Goal: Task Accomplishment & Management: Manage account settings

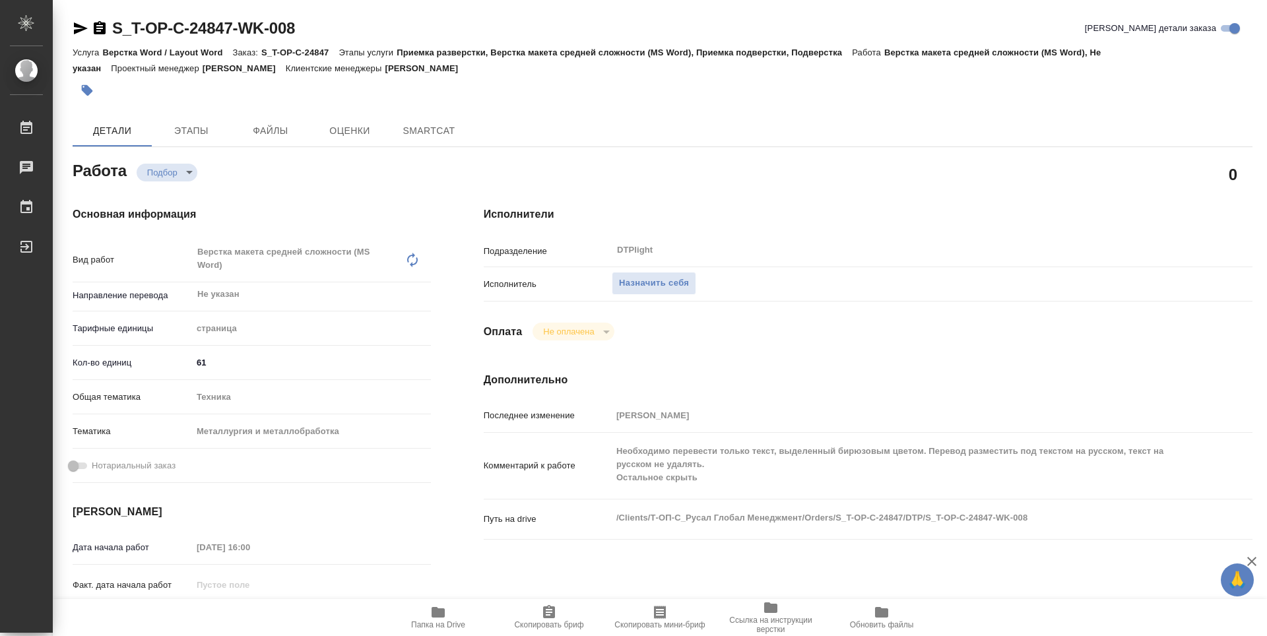
type textarea "x"
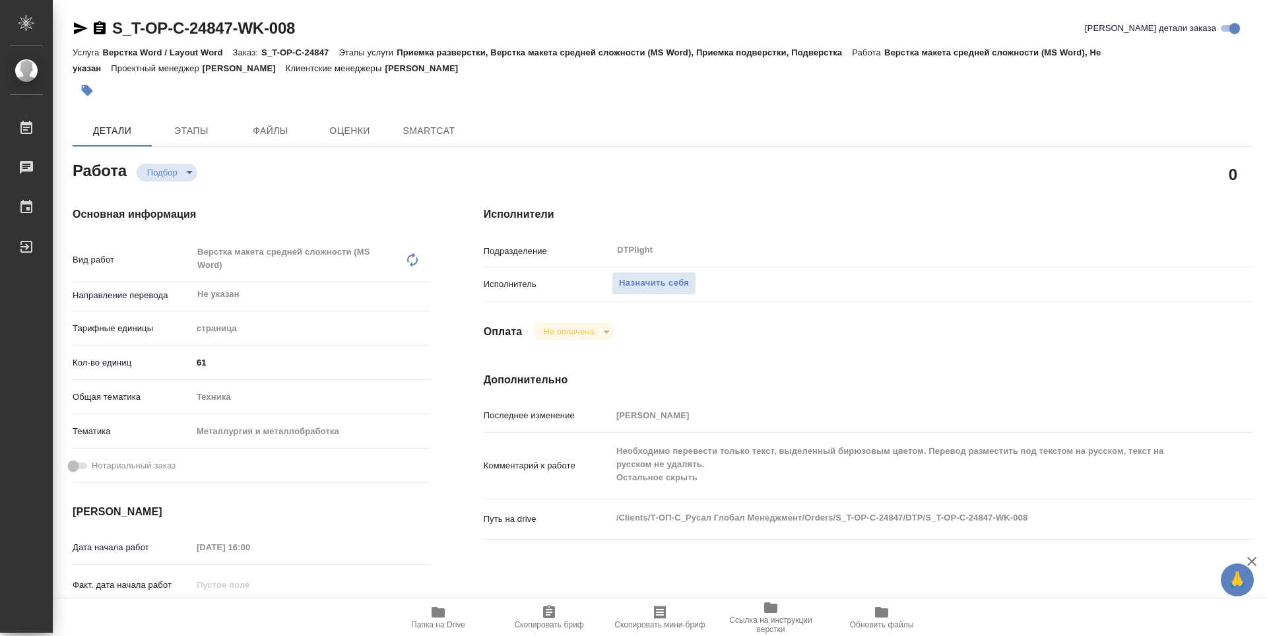
type textarea "x"
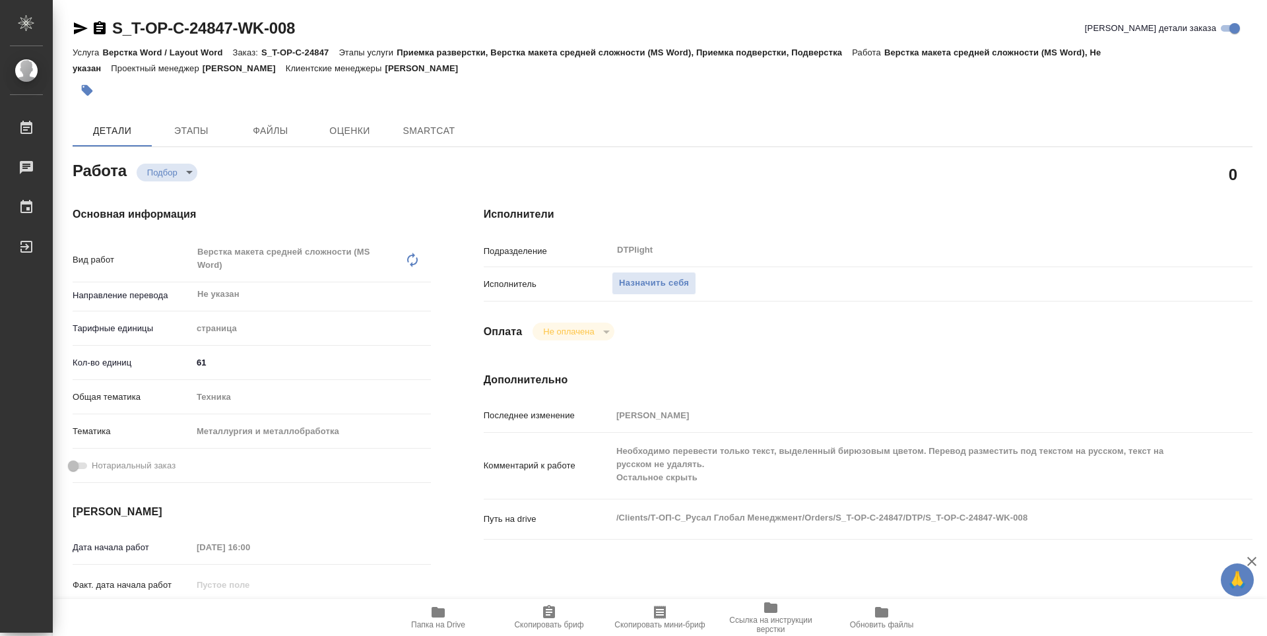
type textarea "x"
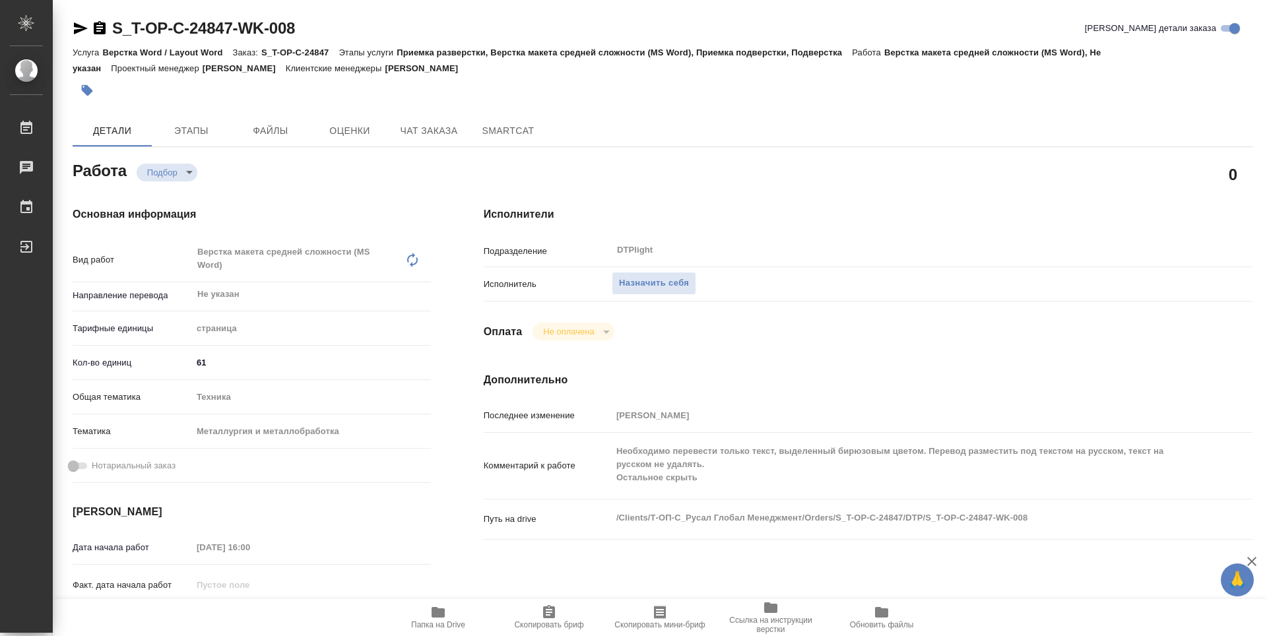
type textarea "x"
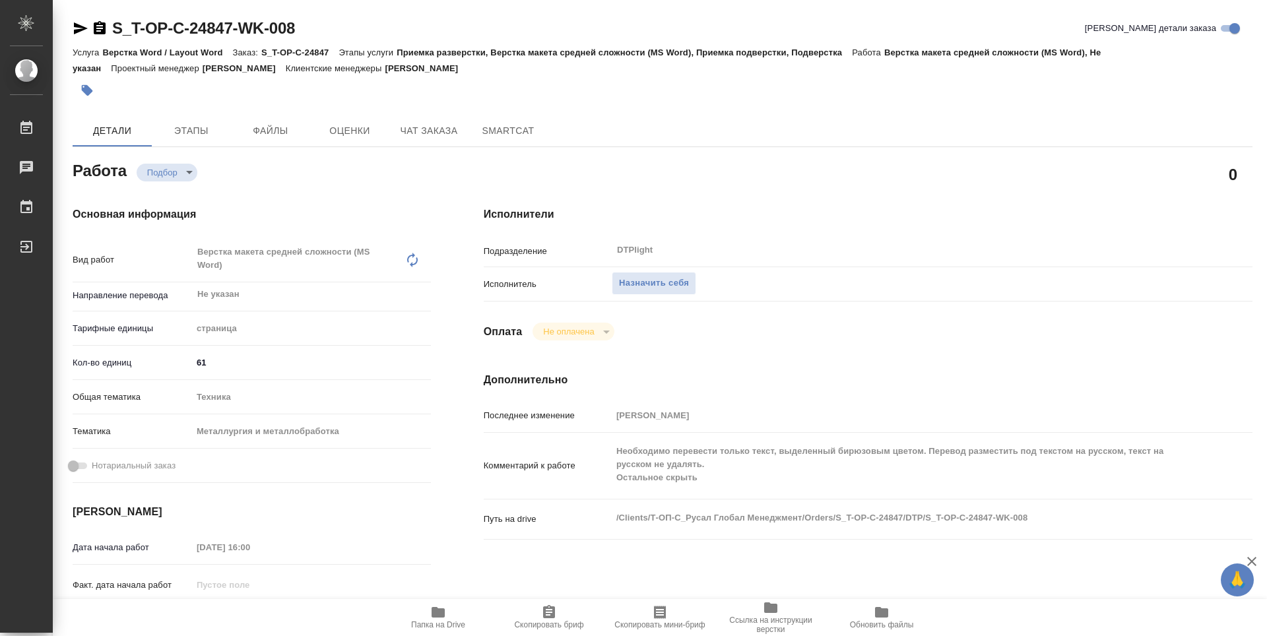
type textarea "x"
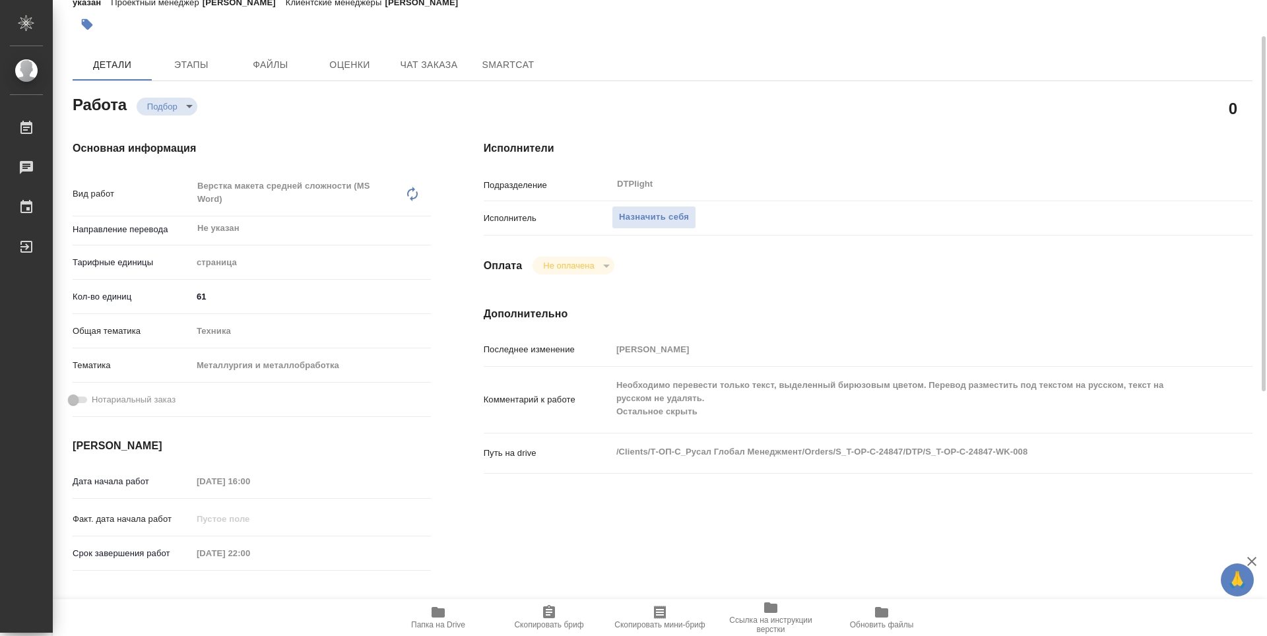
scroll to position [132, 0]
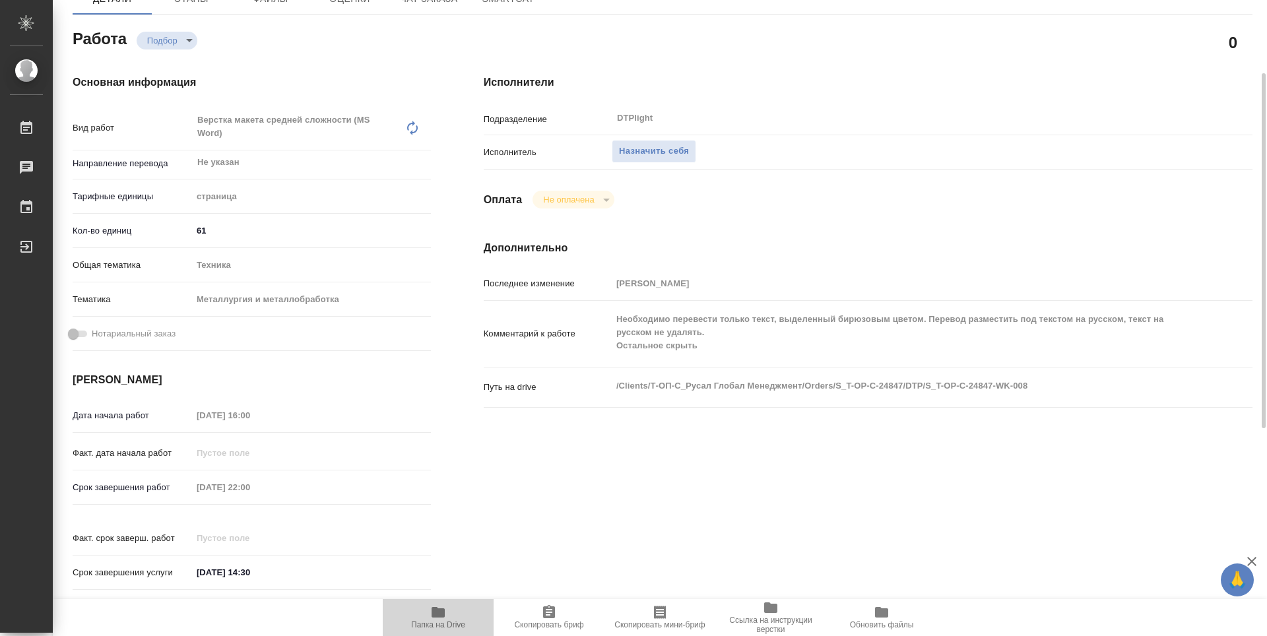
click at [450, 610] on span "Папка на Drive" at bounding box center [438, 616] width 95 height 25
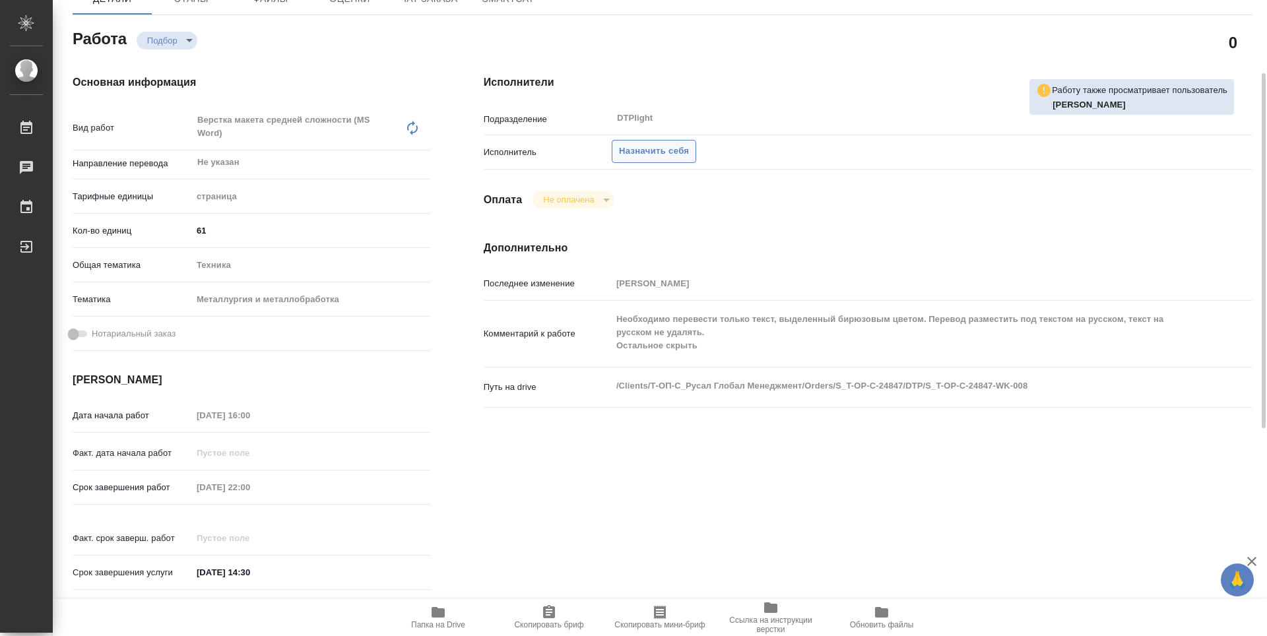
click at [643, 156] on span "Назначить себя" at bounding box center [654, 151] width 70 height 15
type textarea "x"
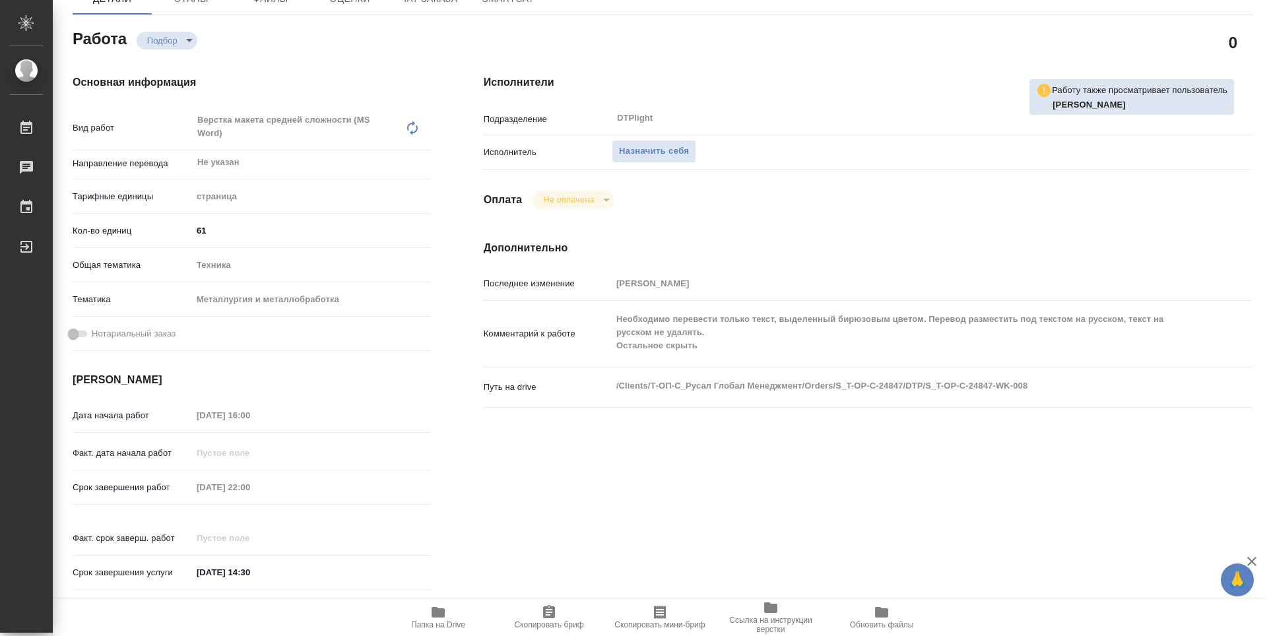
type textarea "x"
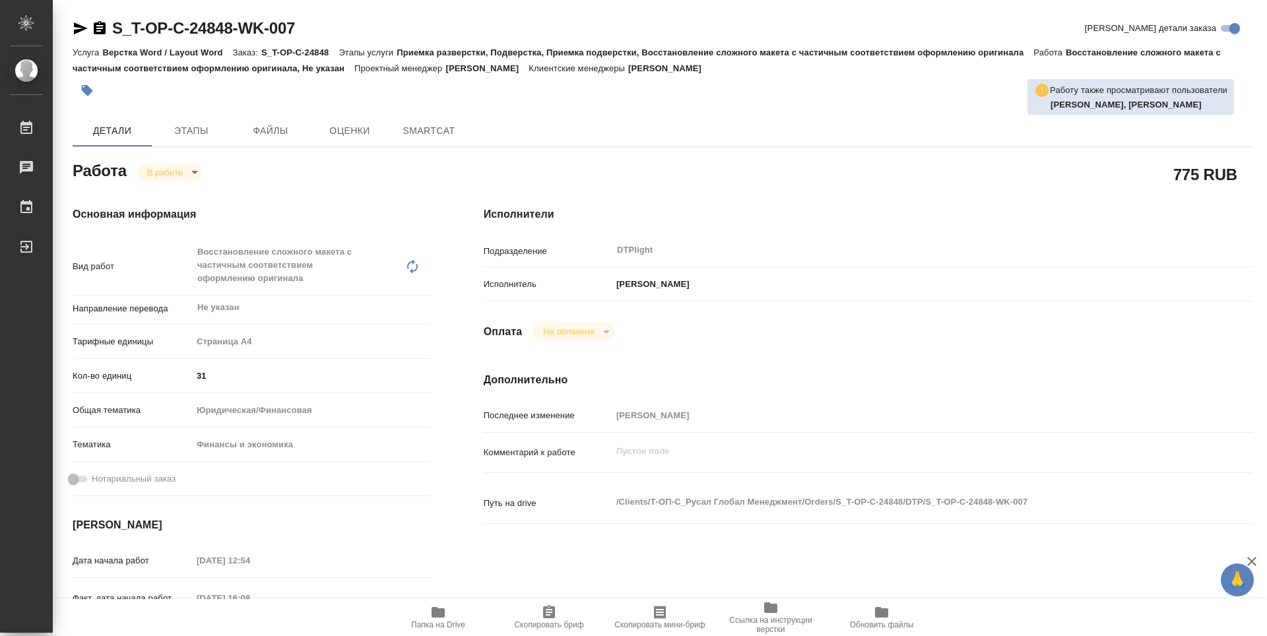
type textarea "x"
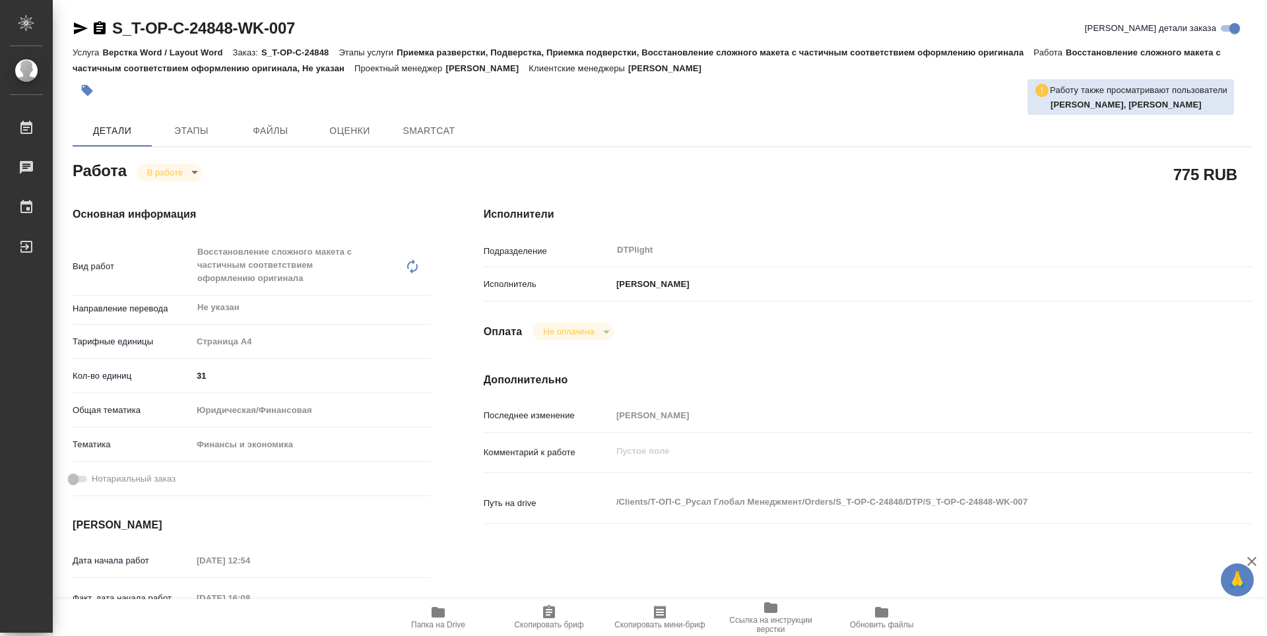
type textarea "x"
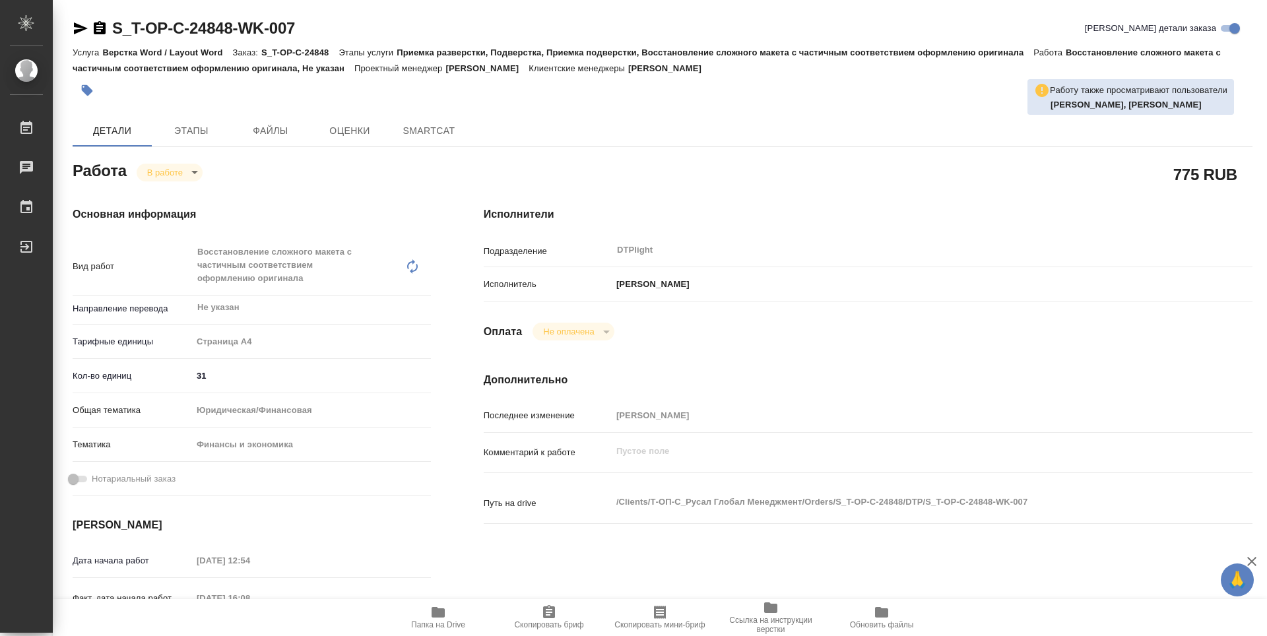
type textarea "x"
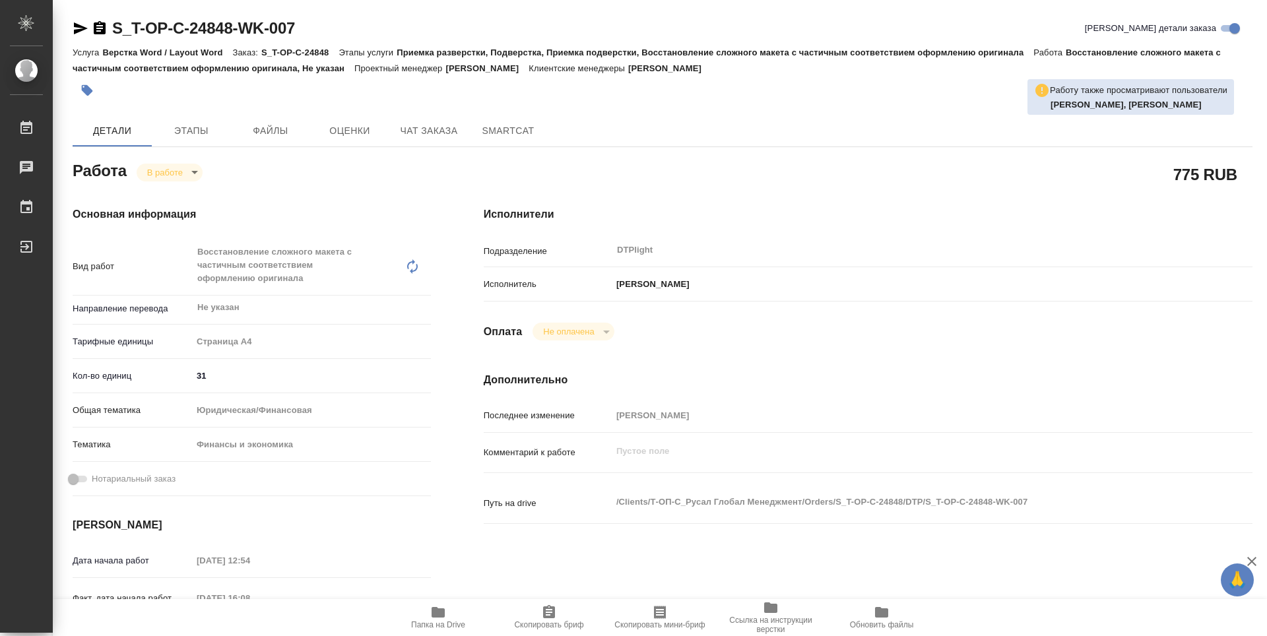
type textarea "x"
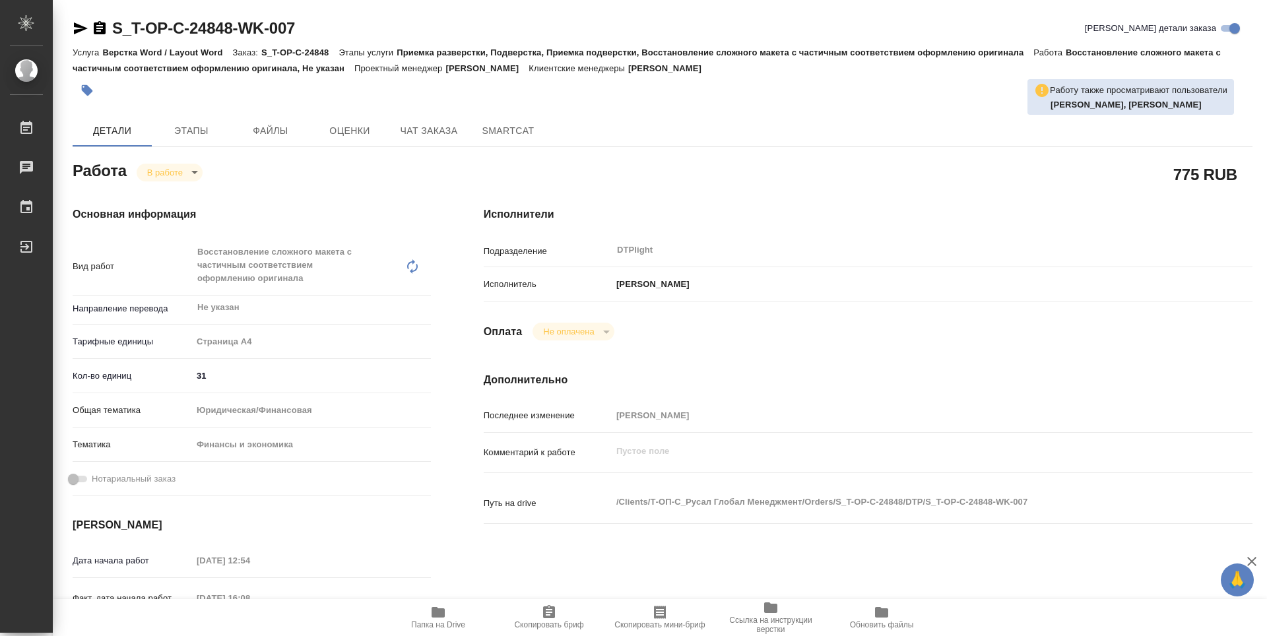
type textarea "x"
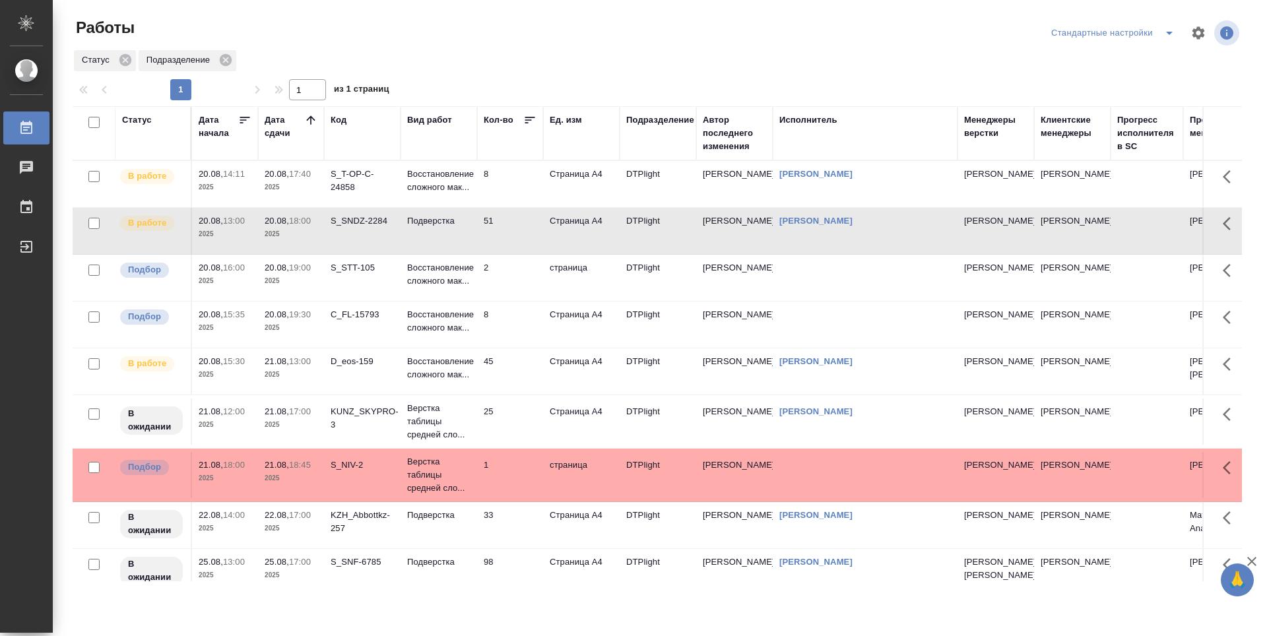
click at [531, 207] on td "8" at bounding box center [510, 184] width 66 height 46
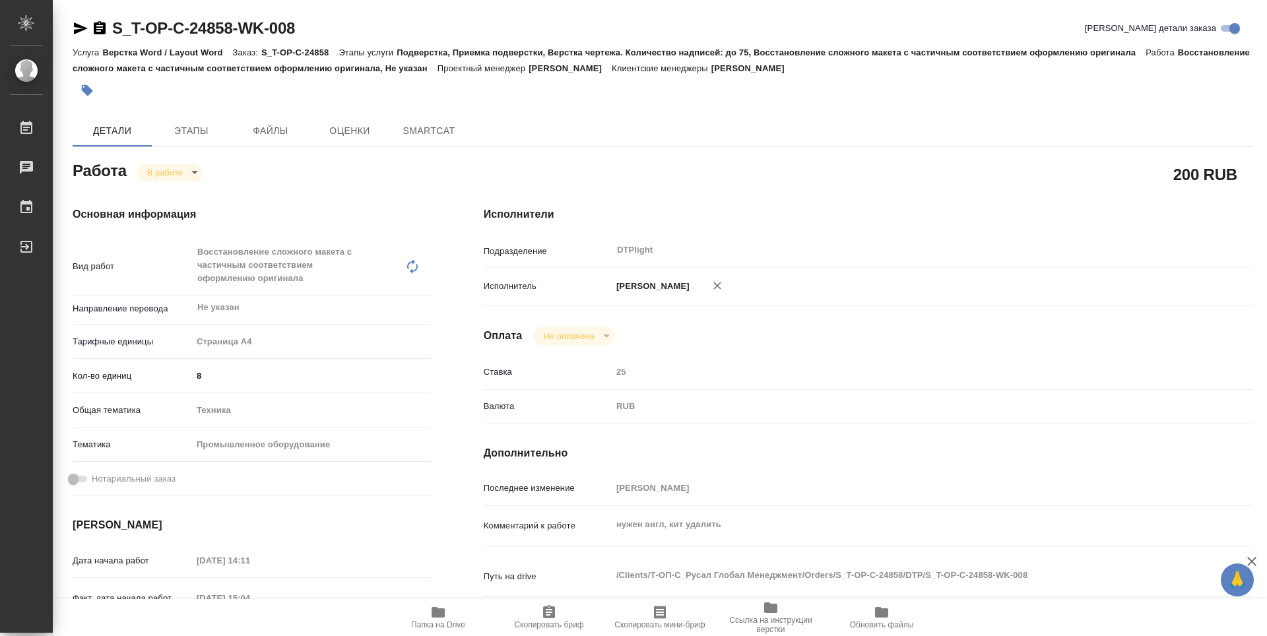
type textarea "x"
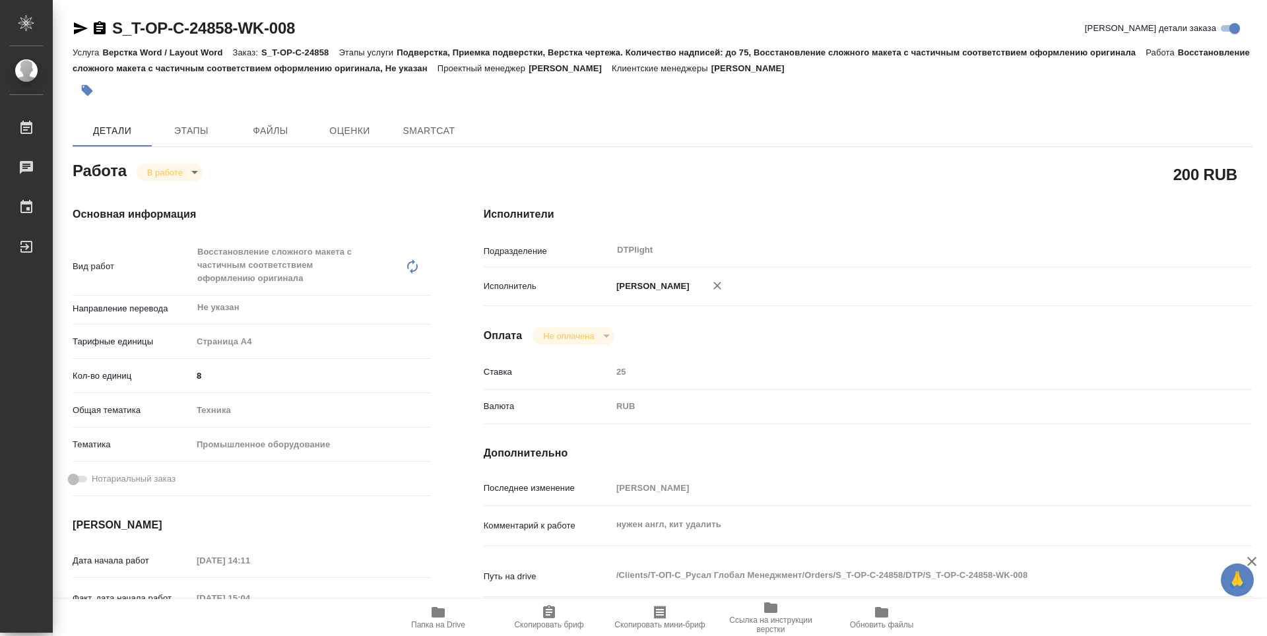
type textarea "x"
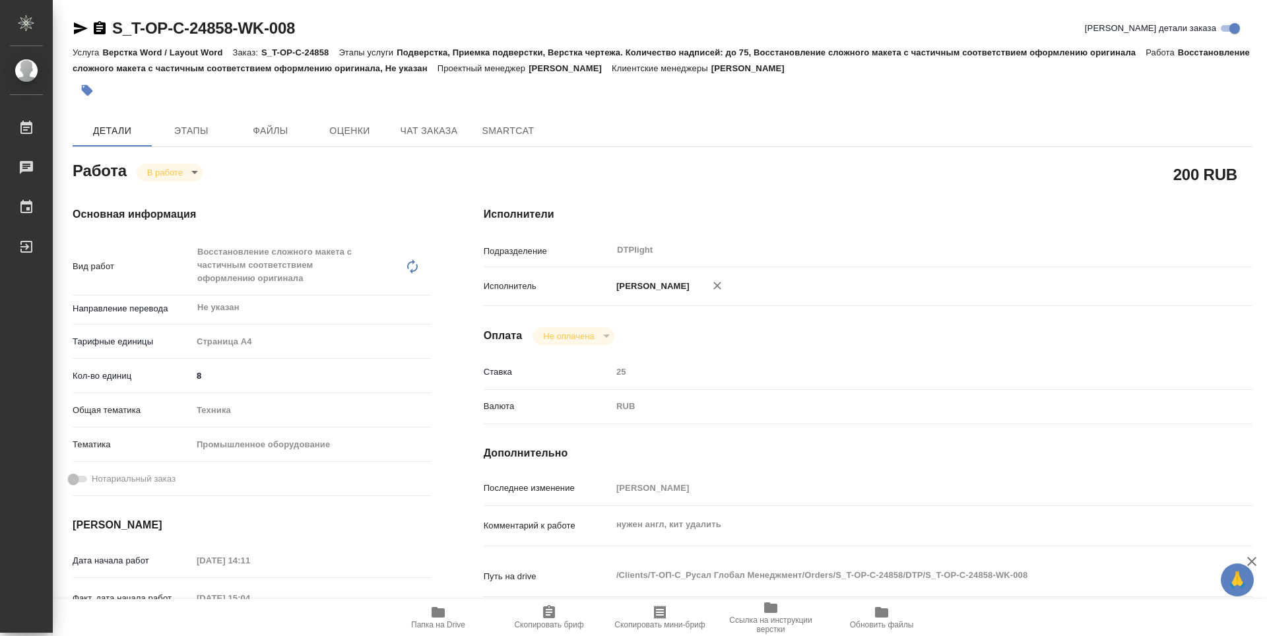
type textarea "x"
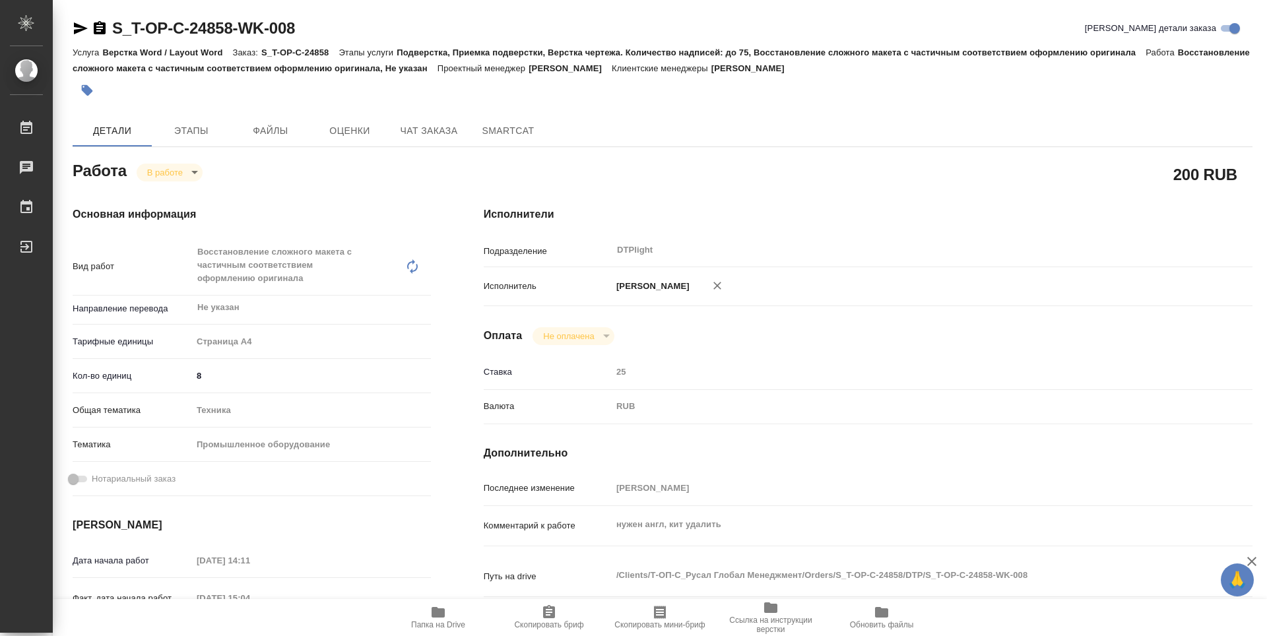
type textarea "x"
